Goal: Find specific page/section: Find specific page/section

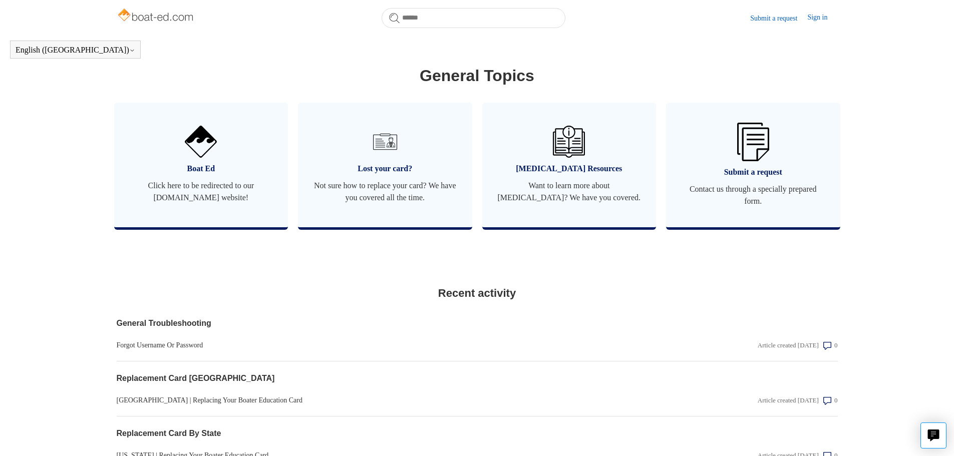
scroll to position [573, 0]
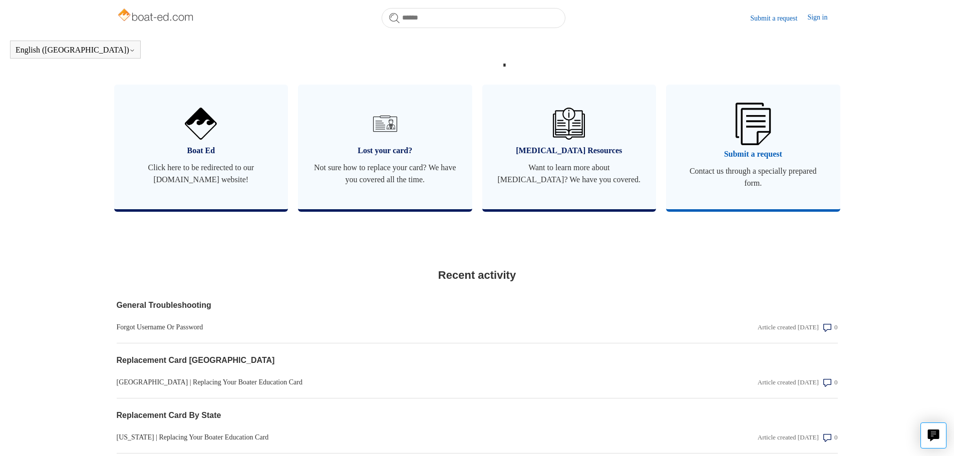
click at [771, 160] on span "Submit a request" at bounding box center [753, 154] width 144 height 12
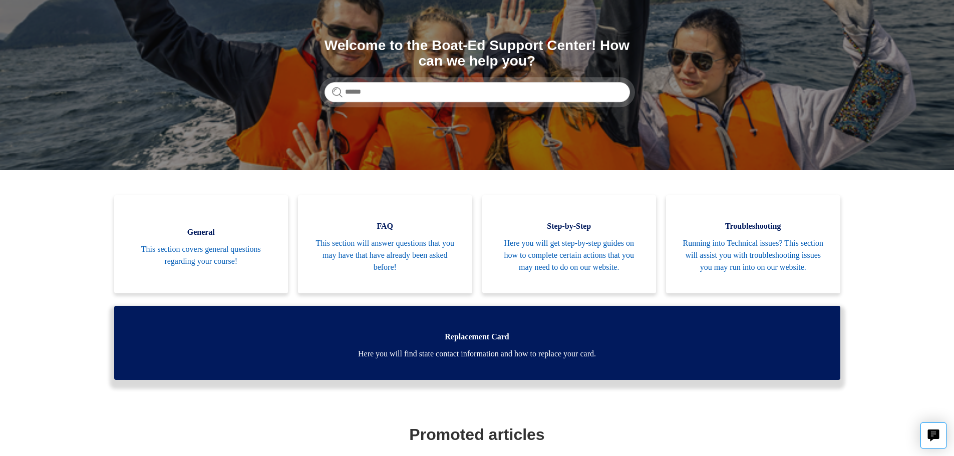
scroll to position [0, 0]
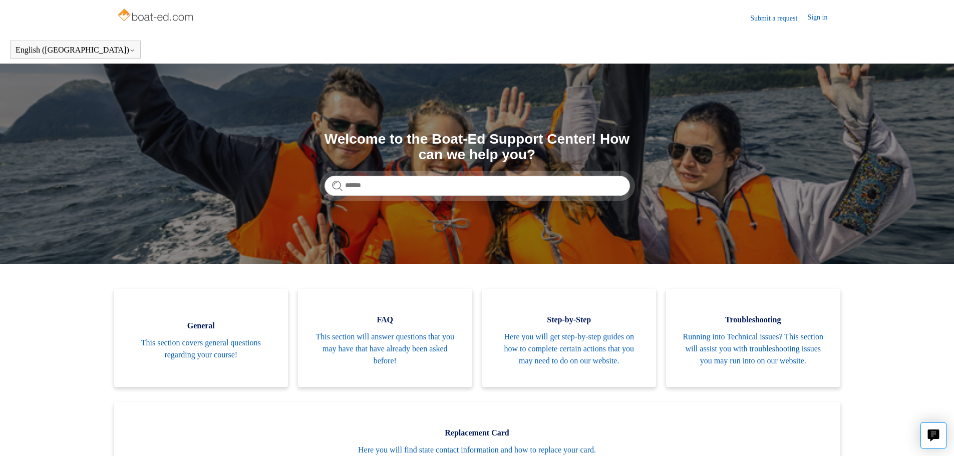
click at [750, 18] on link "Submit a request" at bounding box center [778, 18] width 57 height 11
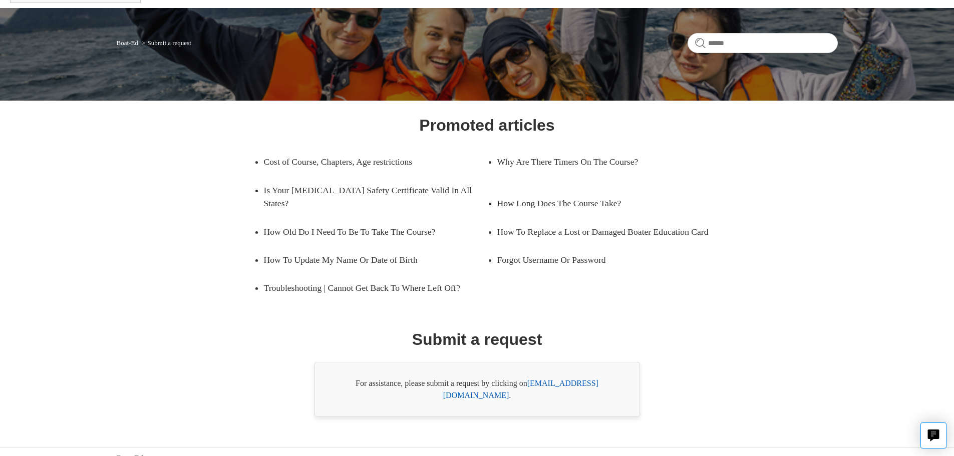
scroll to position [57, 0]
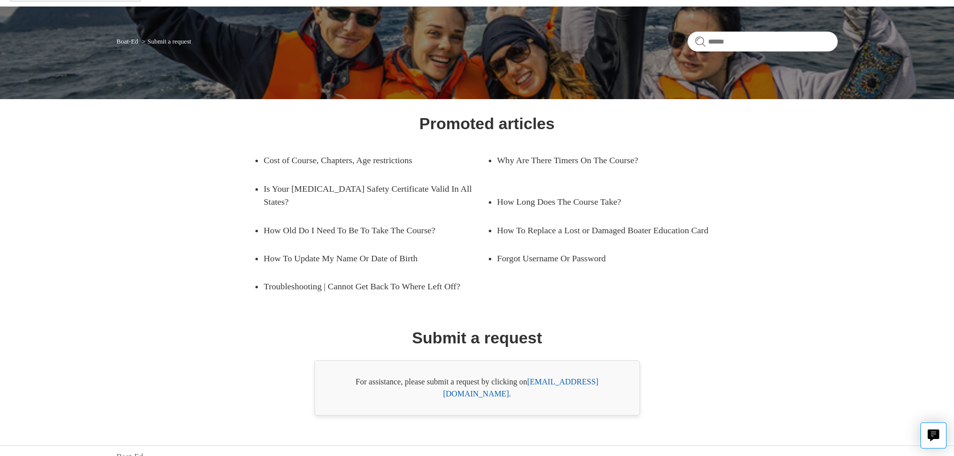
click at [541, 382] on link "[EMAIL_ADDRESS][DOMAIN_NAME]" at bounding box center [520, 387] width 155 height 21
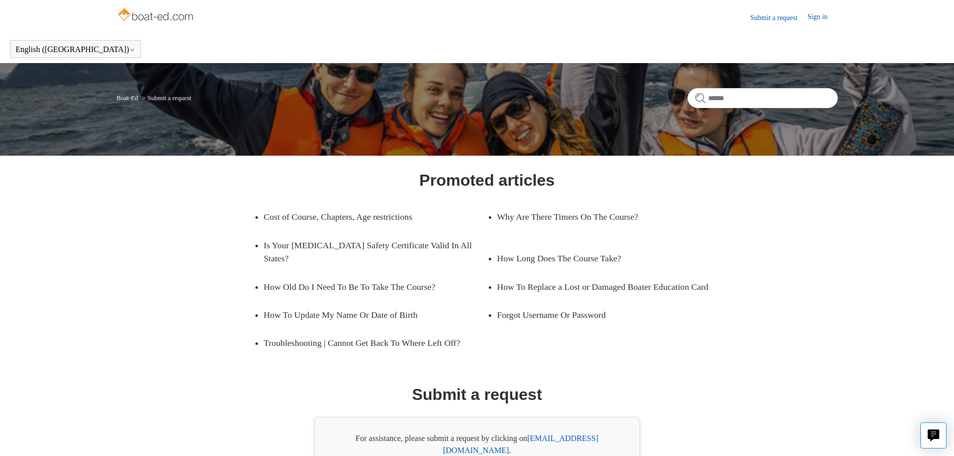
scroll to position [0, 0]
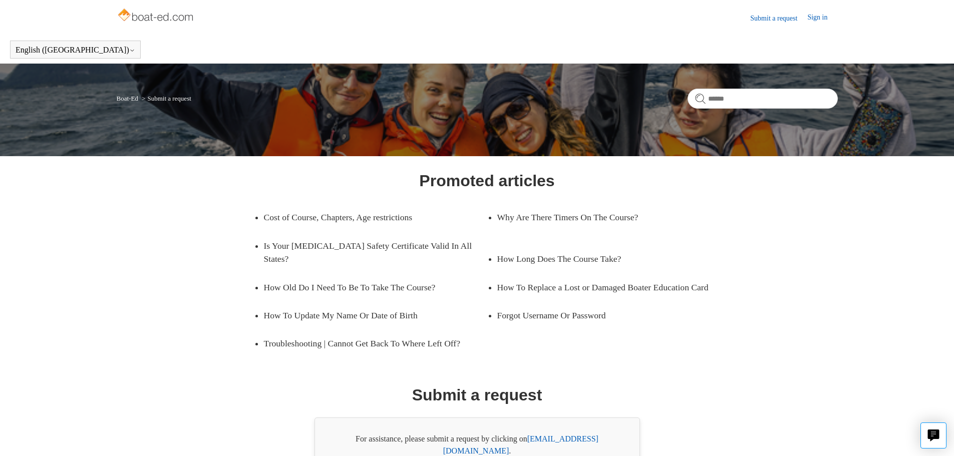
click at [125, 100] on link "Boat-Ed" at bounding box center [128, 99] width 22 height 8
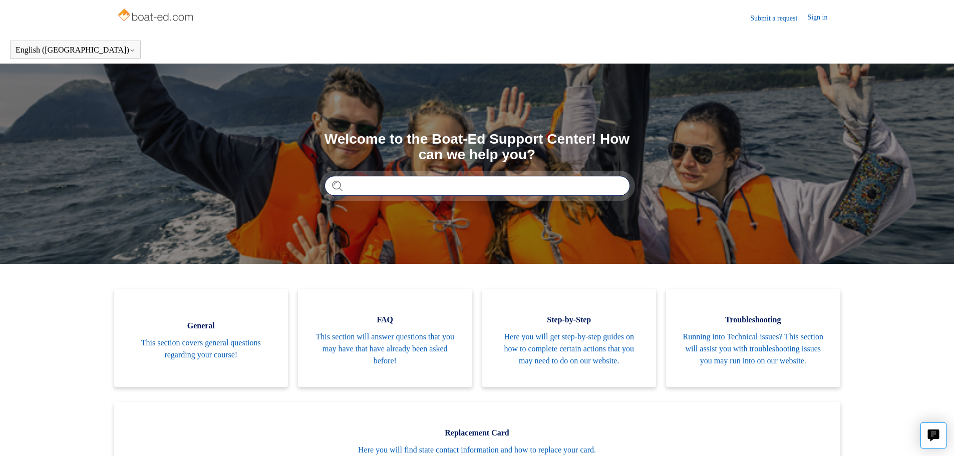
click at [382, 184] on input "Search" at bounding box center [476, 186] width 305 height 20
type input "**********"
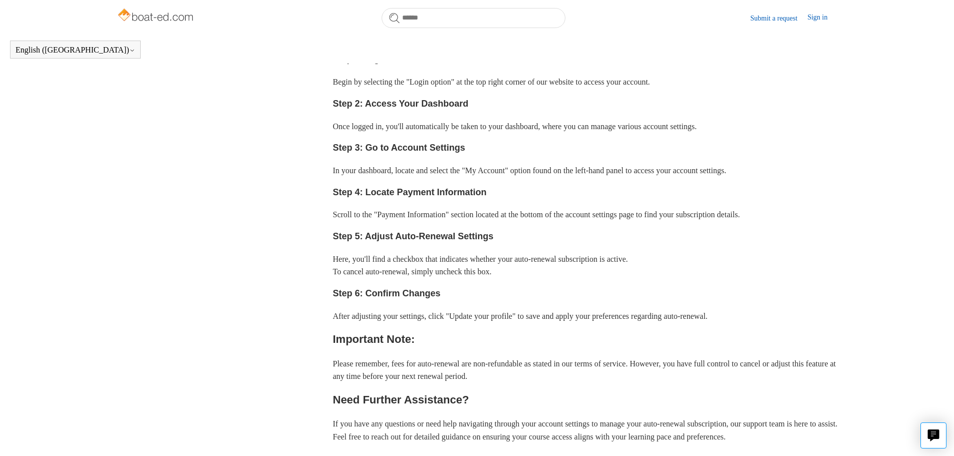
scroll to position [222, 0]
